Goal: Transaction & Acquisition: Subscribe to service/newsletter

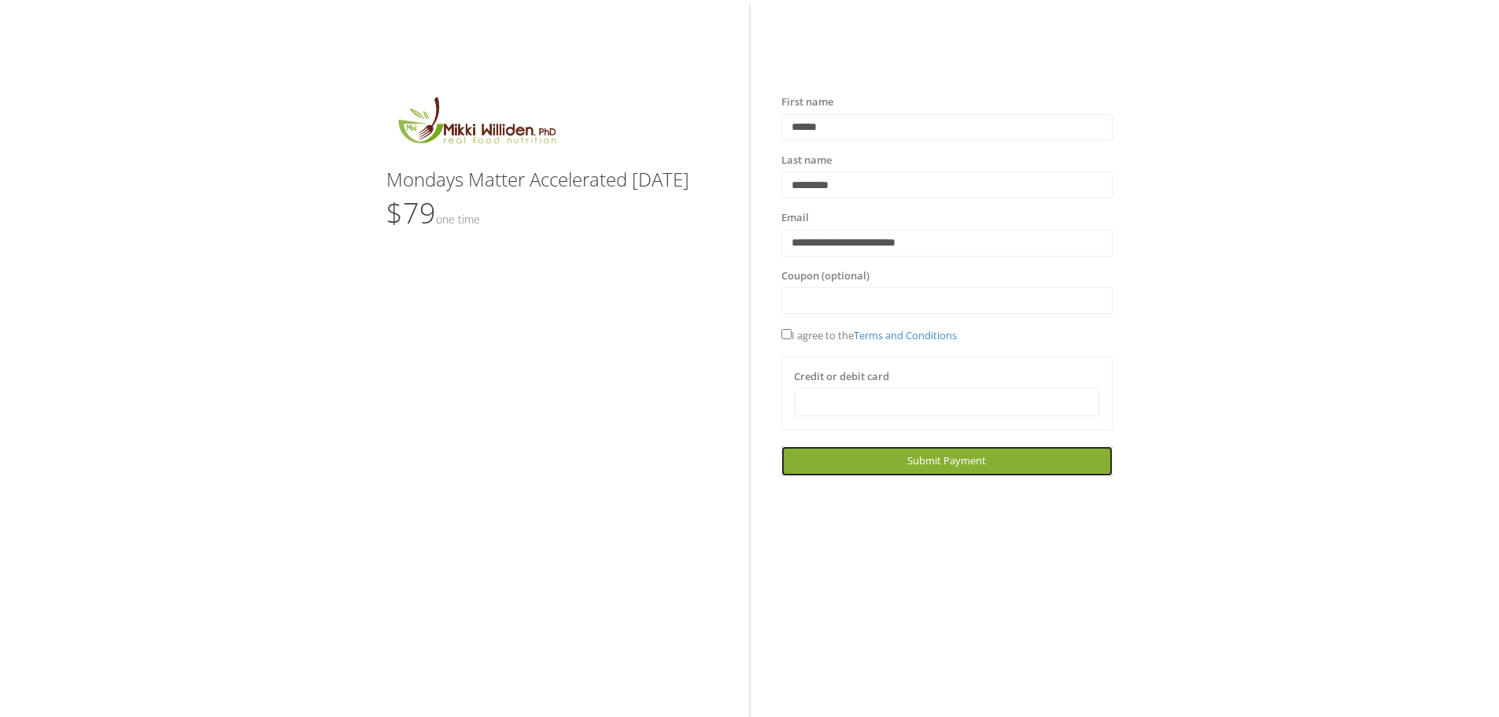
click at [939, 459] on span "Submit Payment" at bounding box center [946, 460] width 79 height 14
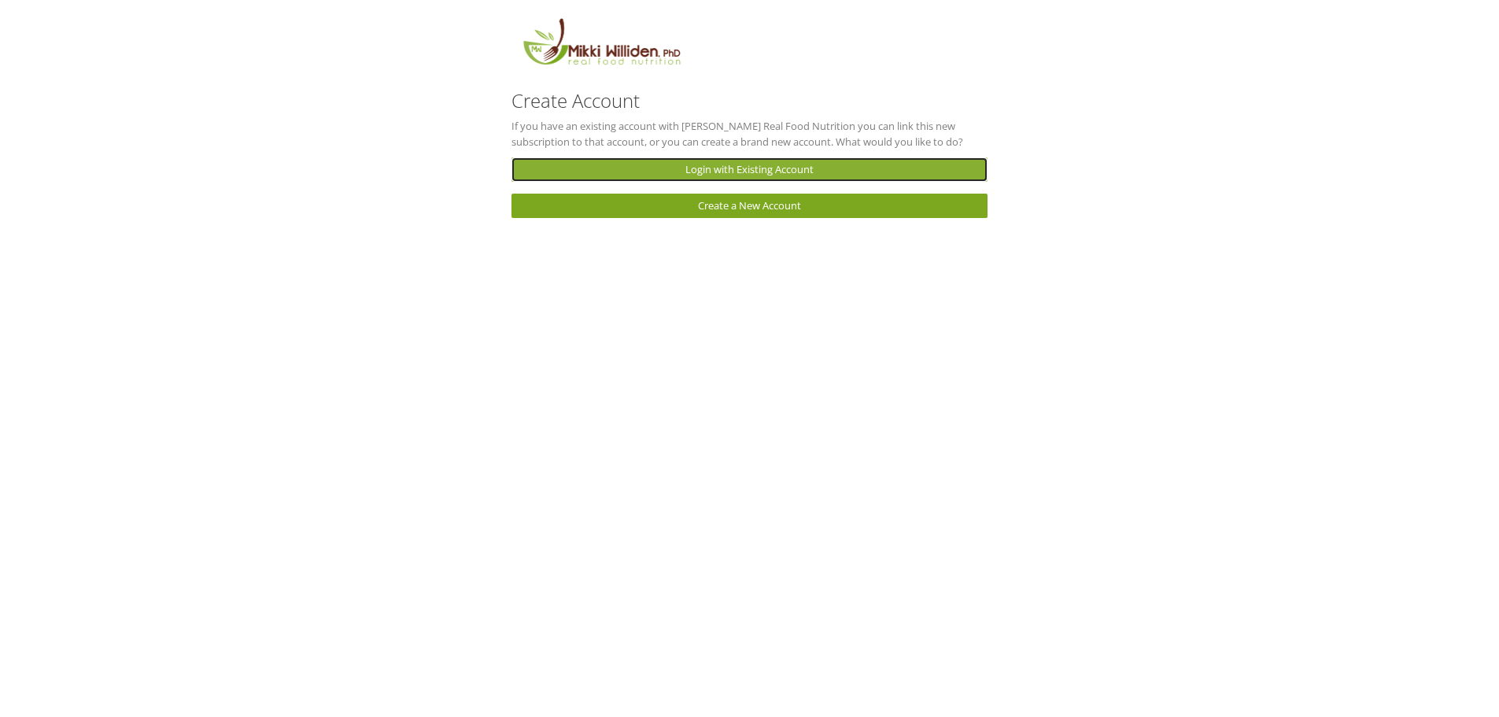
click at [789, 164] on link "Login with Existing Account" at bounding box center [749, 169] width 476 height 24
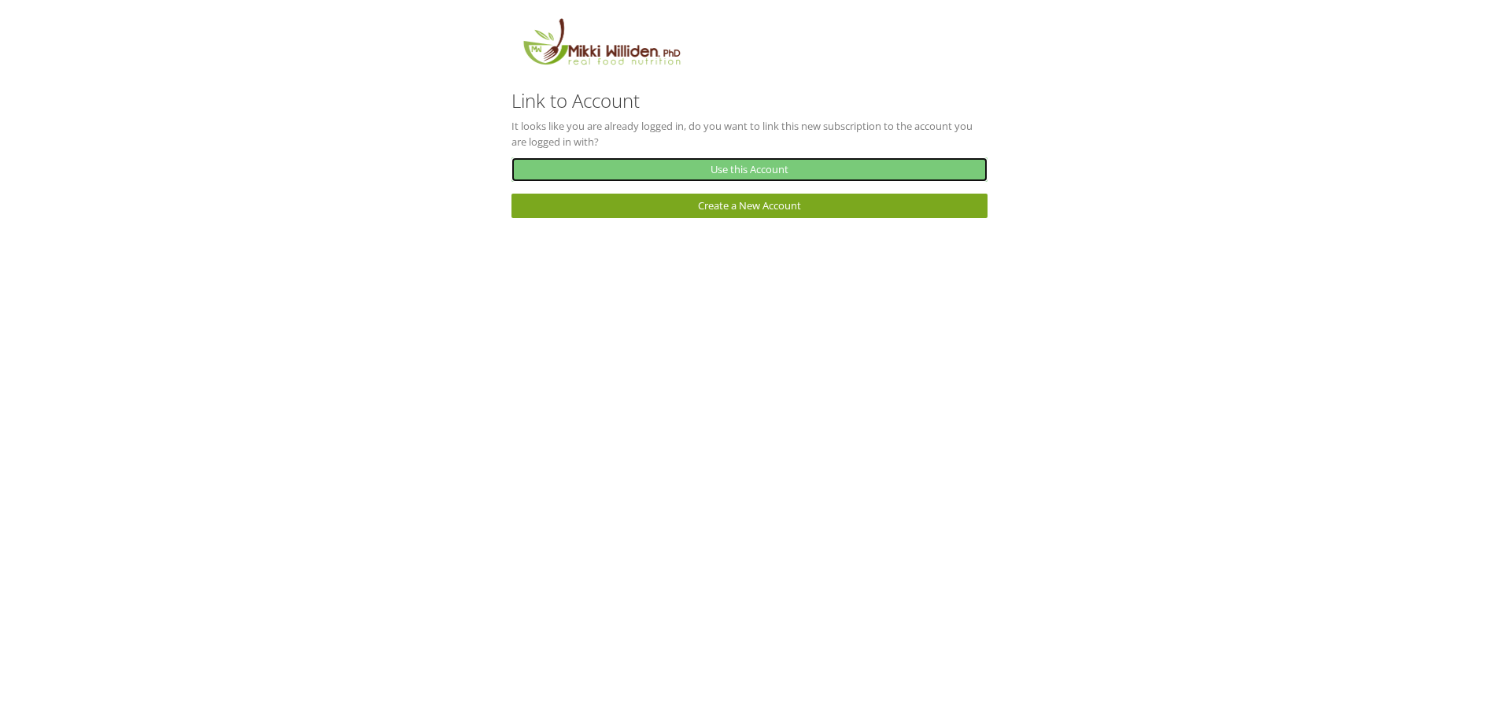
click at [758, 169] on link "Use this Account" at bounding box center [749, 169] width 476 height 24
